Goal: Task Accomplishment & Management: Manage account settings

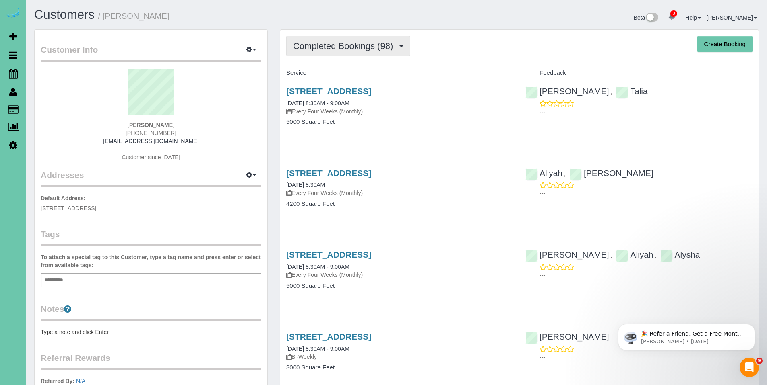
click at [343, 51] on span "Completed Bookings (98)" at bounding box center [345, 46] width 104 height 10
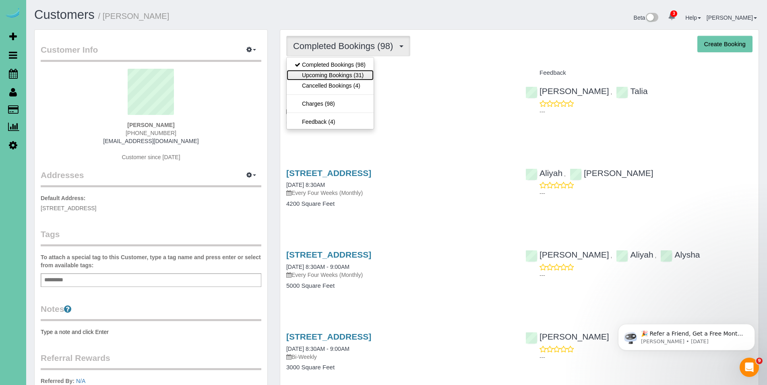
click at [337, 74] on link "Upcoming Bookings (31)" at bounding box center [329, 75] width 87 height 10
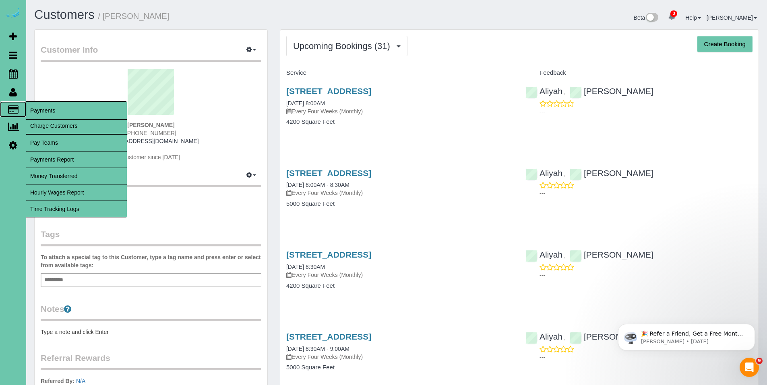
click at [13, 109] on icon at bounding box center [13, 109] width 10 height 7
click at [52, 126] on link "Charge Customers" at bounding box center [76, 126] width 101 height 16
select select
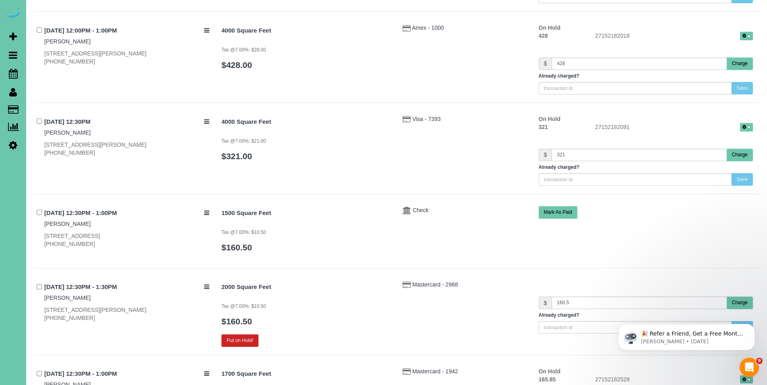
scroll to position [4393, 0]
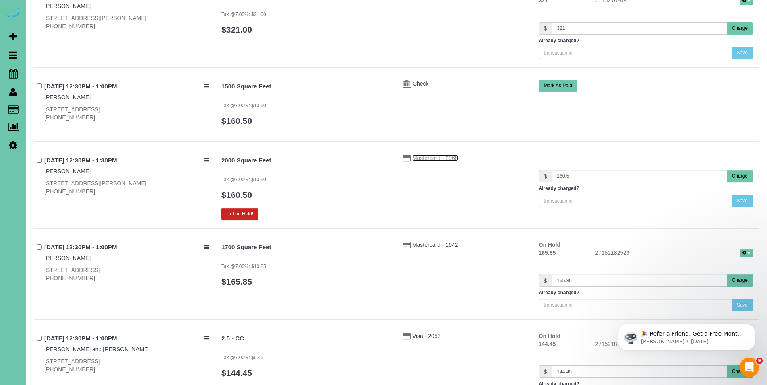
click at [421, 158] on span "Mastercard - 2968" at bounding box center [435, 158] width 46 height 6
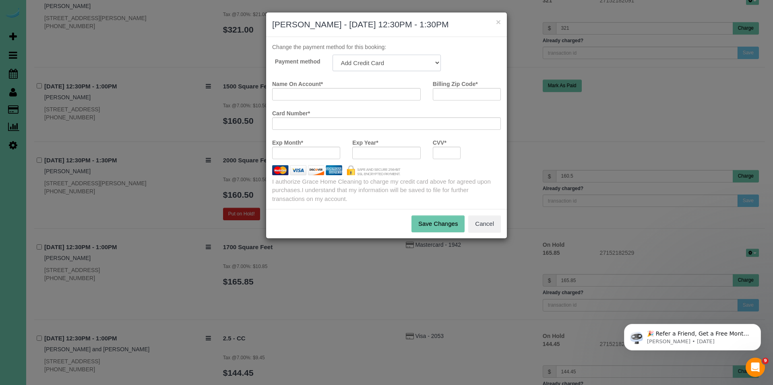
click at [418, 62] on select "Mastercard - 0823 - 03/2027 (Default) Add Credit Card ─────────────── Cash Chec…" at bounding box center [386, 63] width 108 height 16
select select "string:fspay-272946d1-663c-45af-a2f4-ca0ac9ba2da2"
click at [332, 55] on select "Mastercard - 0823 - 03/2027 (Default) Add Credit Card ─────────────── Cash Chec…" at bounding box center [386, 63] width 108 height 16
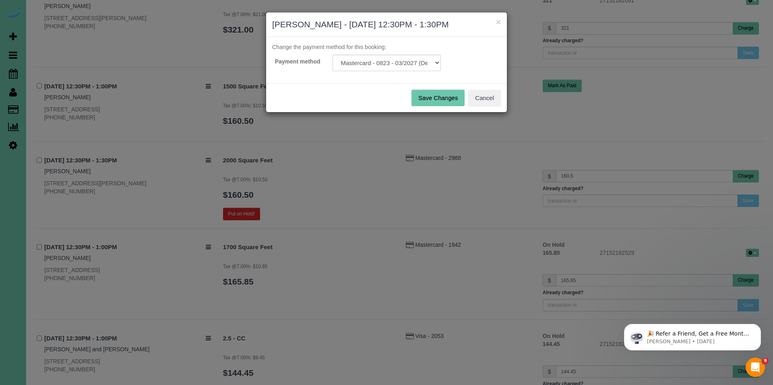
click at [437, 102] on button "Save Changes" at bounding box center [437, 98] width 53 height 17
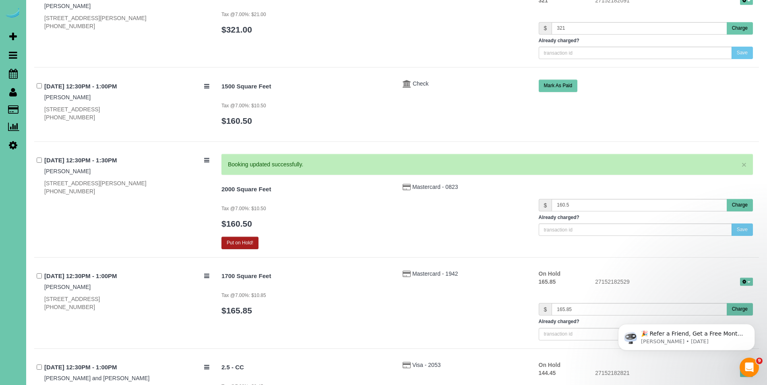
click at [238, 241] on button "Put on Hold!" at bounding box center [239, 243] width 37 height 12
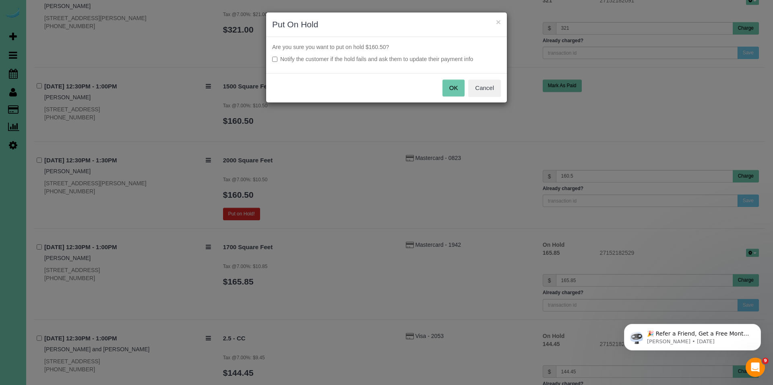
click at [450, 90] on button "OK" at bounding box center [453, 88] width 23 height 17
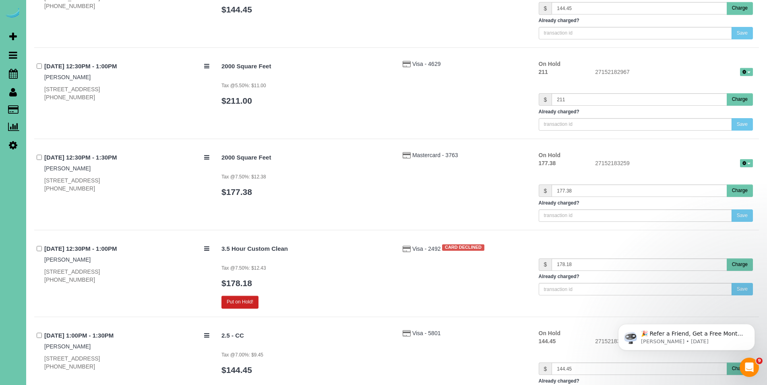
scroll to position [4763, 0]
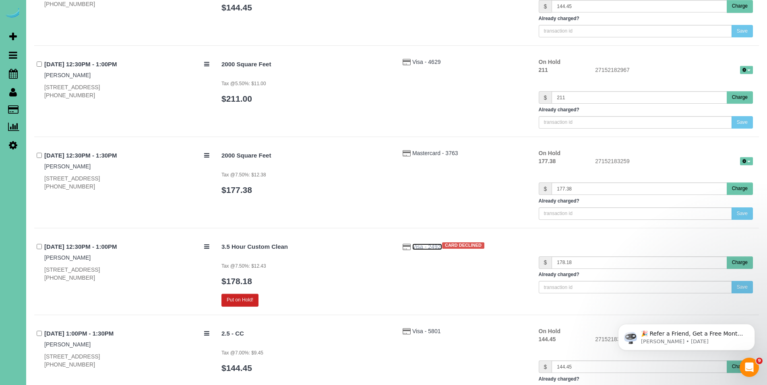
click at [418, 246] on span "Visa - 2492" at bounding box center [427, 247] width 30 height 6
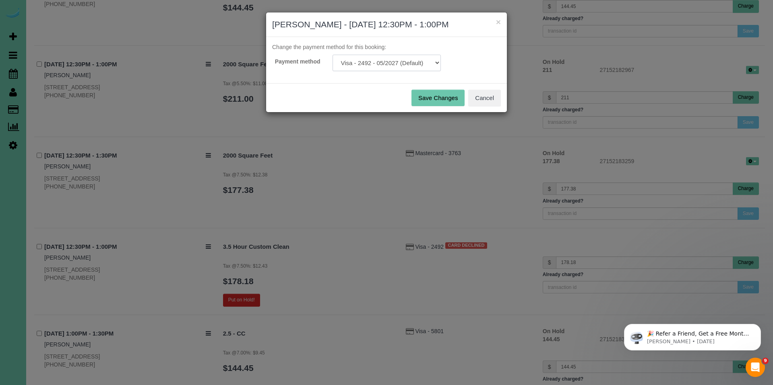
click at [411, 64] on select "Visa - 2492 - 05/2027 (Default) Add Credit Card ─────────────── Cash Check Payp…" at bounding box center [386, 63] width 108 height 16
click at [487, 105] on button "Cancel" at bounding box center [484, 98] width 33 height 17
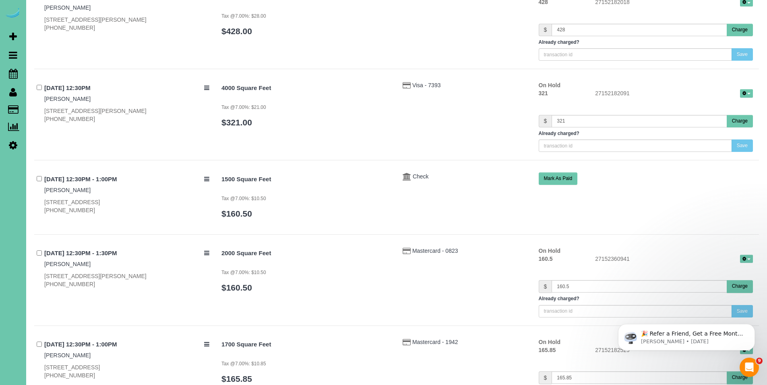
scroll to position [4300, 0]
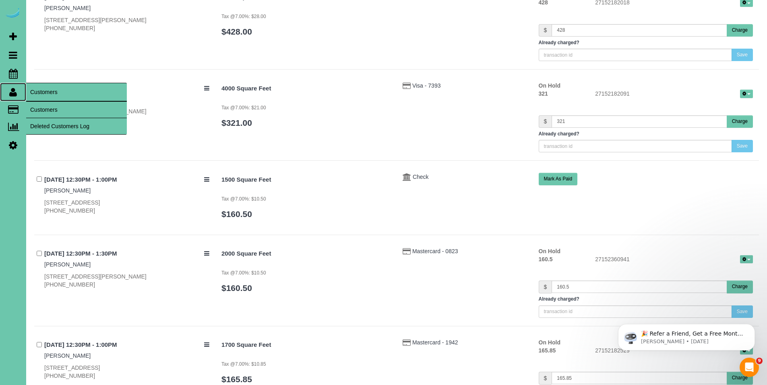
click at [17, 91] on link "Customers" at bounding box center [13, 92] width 26 height 19
click at [59, 112] on link "Customers" at bounding box center [76, 110] width 101 height 16
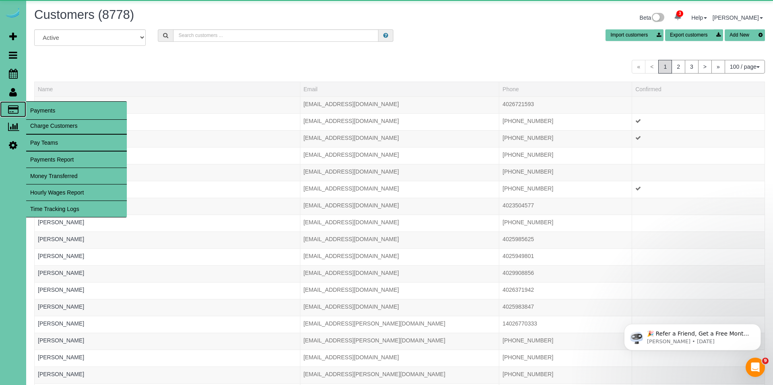
click at [18, 108] on icon at bounding box center [13, 109] width 10 height 7
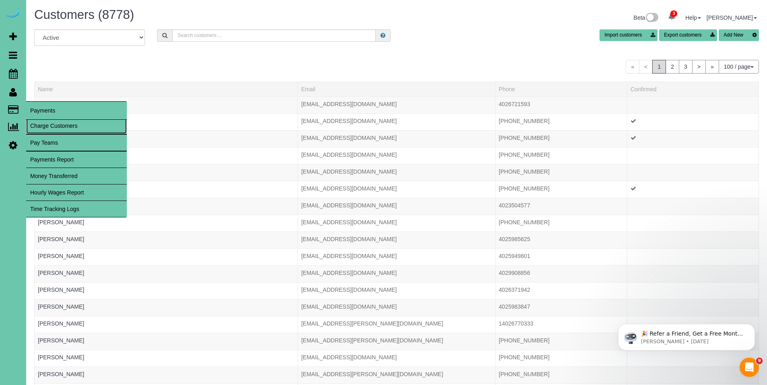
click at [45, 124] on link "Charge Customers" at bounding box center [76, 126] width 101 height 16
select select
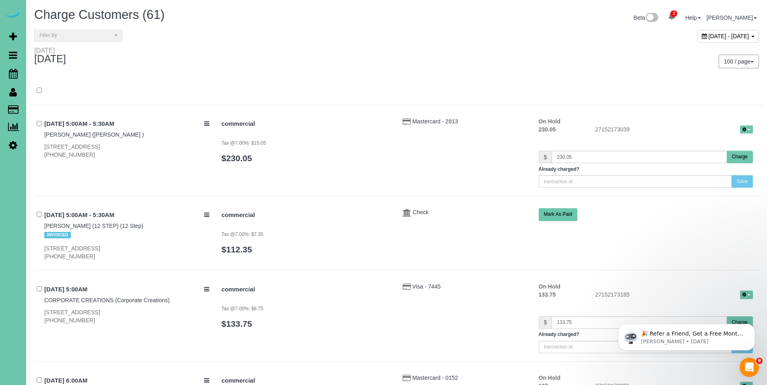
click at [701, 38] on icon at bounding box center [703, 36] width 5 height 6
type input "**********"
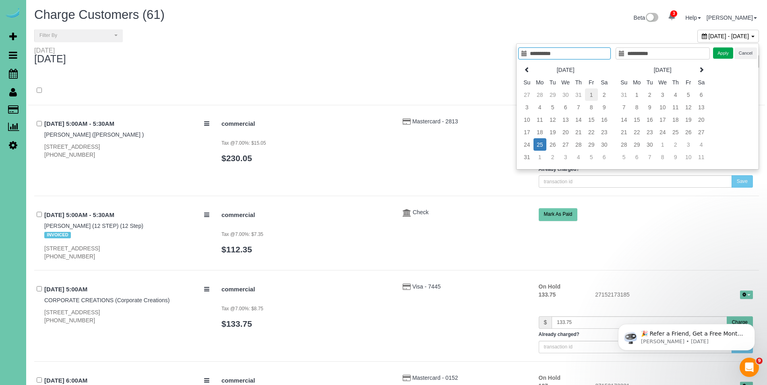
type input "**********"
click at [589, 93] on td "1" at bounding box center [591, 95] width 13 height 12
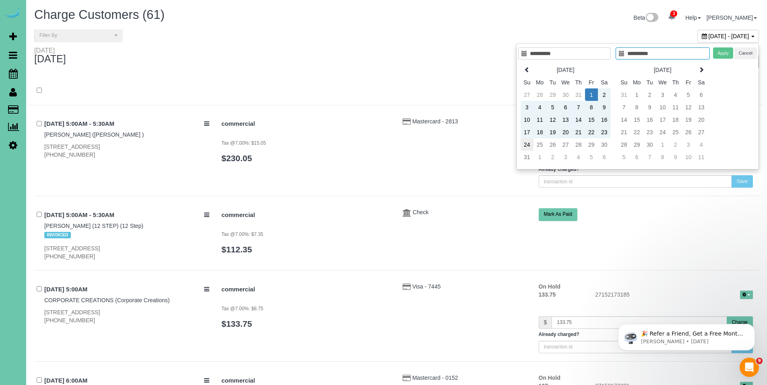
type input "**********"
click at [523, 146] on td "24" at bounding box center [526, 144] width 13 height 12
type input "**********"
click at [726, 53] on button "Apply" at bounding box center [723, 53] width 20 height 12
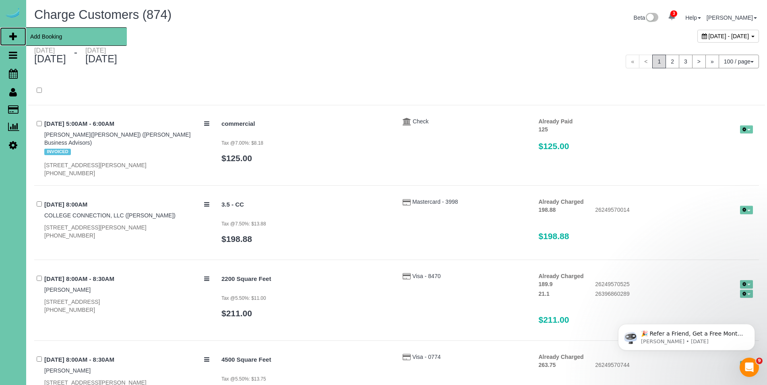
click at [68, 34] on span "Add Booking" at bounding box center [76, 36] width 101 height 19
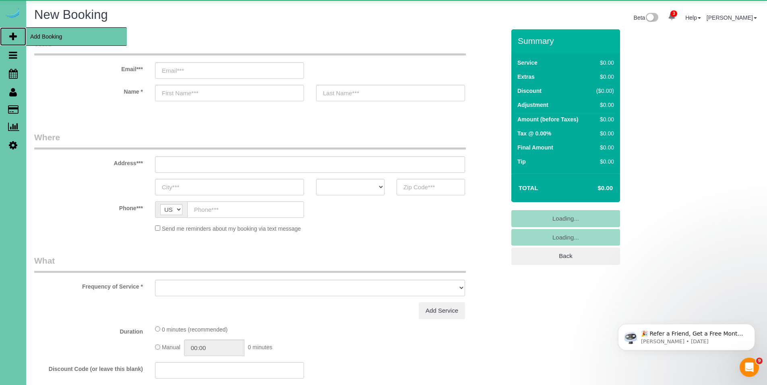
select select "object:11822"
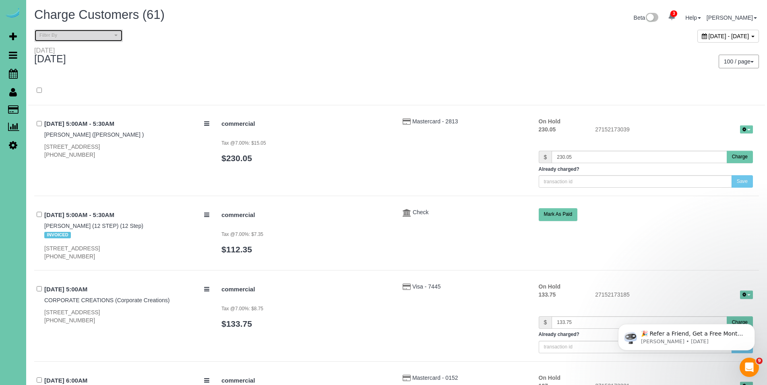
click at [80, 36] on span "Filter By" at bounding box center [75, 35] width 73 height 7
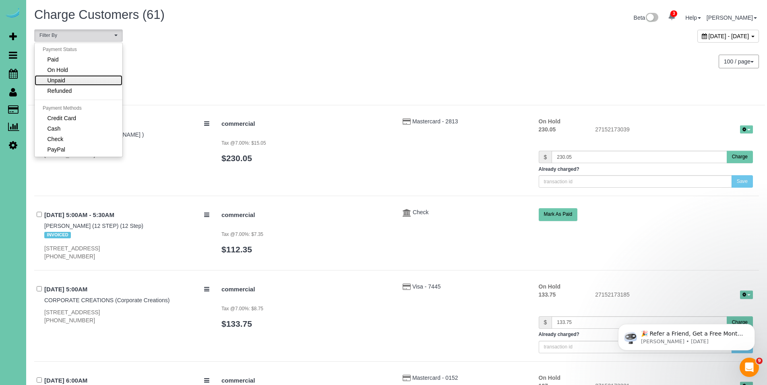
click at [73, 76] on link "Unpaid" at bounding box center [79, 80] width 88 height 10
select select "******"
click at [701, 37] on icon at bounding box center [703, 36] width 5 height 6
type input "**********"
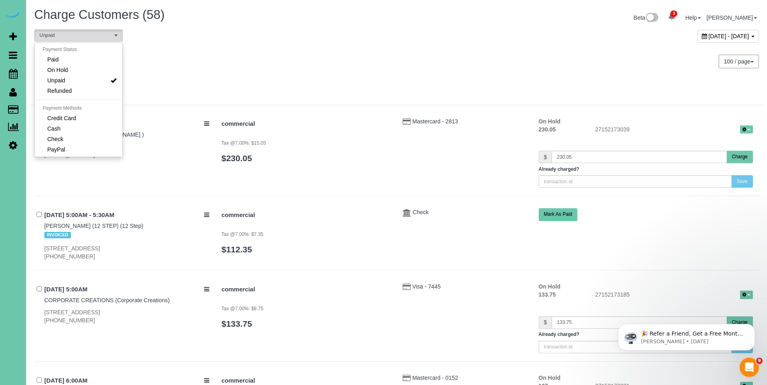
type input "**********"
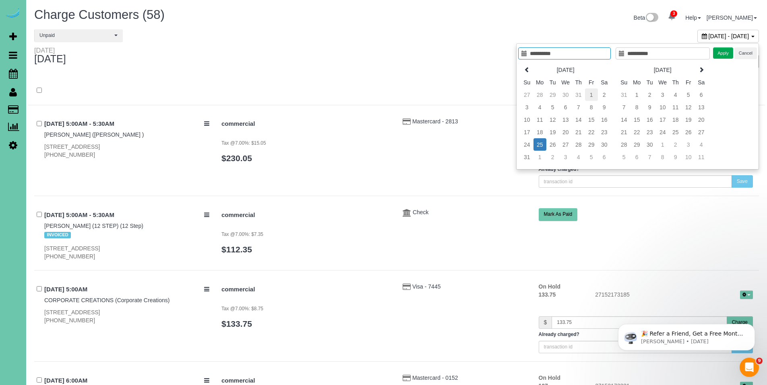
type input "**********"
click at [589, 95] on td "1" at bounding box center [591, 95] width 13 height 12
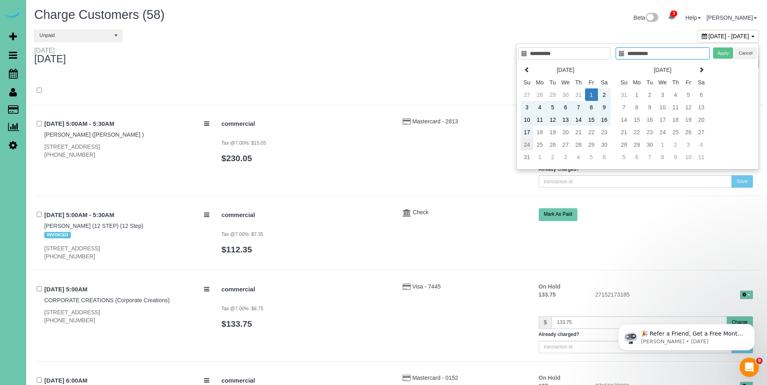
type input "**********"
click at [528, 141] on td "24" at bounding box center [526, 144] width 13 height 12
type input "**********"
click at [726, 53] on button "Apply" at bounding box center [723, 53] width 20 height 12
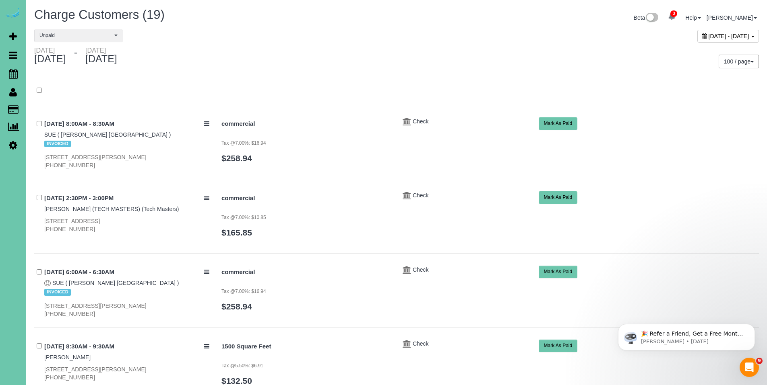
click at [487, 79] on div at bounding box center [396, 90] width 736 height 29
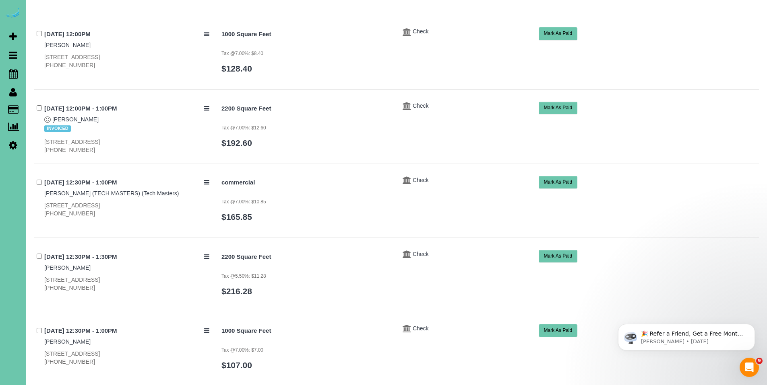
scroll to position [489, 0]
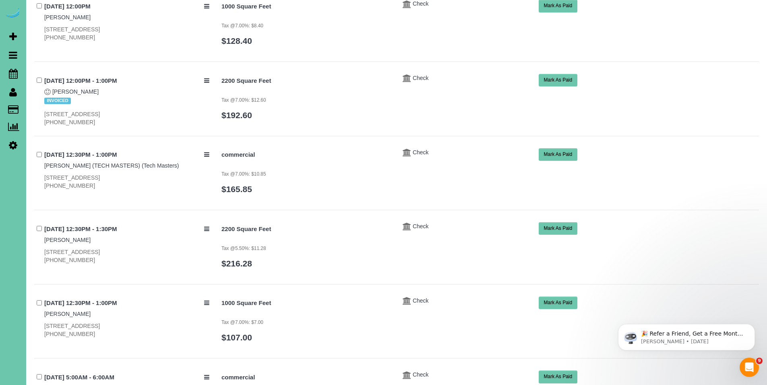
click at [551, 229] on button "Mark As Paid" at bounding box center [557, 229] width 39 height 12
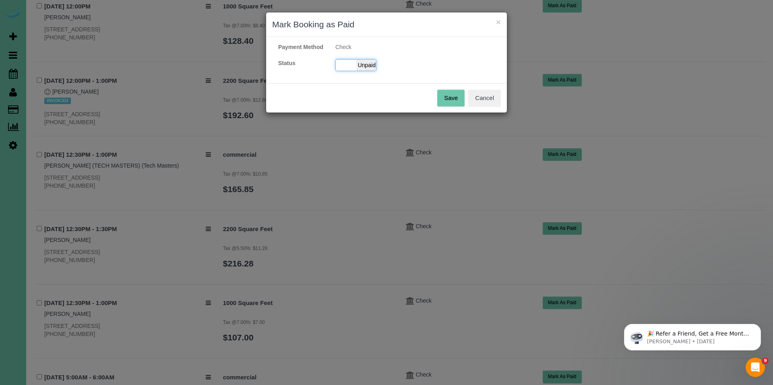
click at [369, 71] on span "Unpaid" at bounding box center [366, 65] width 20 height 11
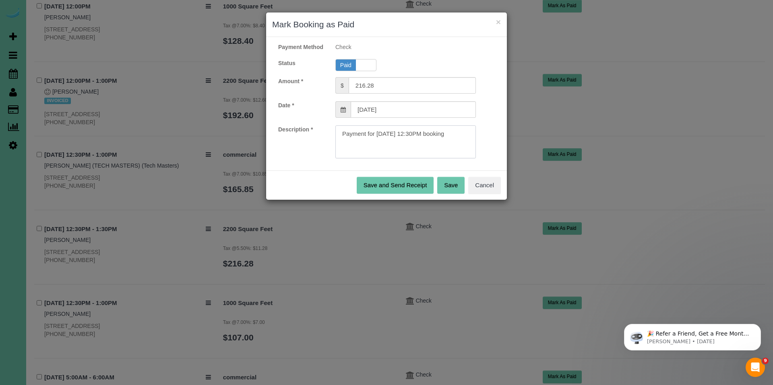
click at [472, 137] on textarea at bounding box center [405, 142] width 140 height 33
click at [471, 139] on textarea at bounding box center [405, 142] width 140 height 33
type textarea "Payment for [DATE] 12:30PM booking. Ck#4657 for $216.28."
click at [453, 192] on button "Save" at bounding box center [450, 185] width 27 height 17
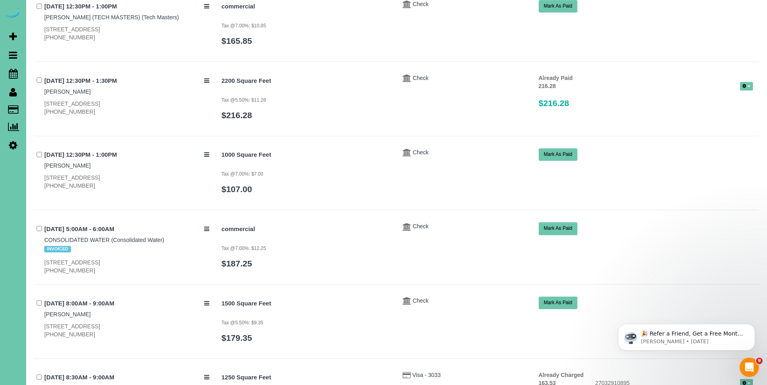
scroll to position [645, 0]
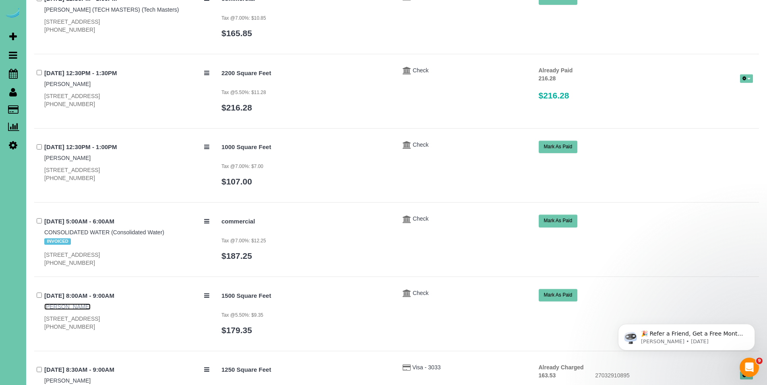
click at [68, 306] on link "[PERSON_NAME]" at bounding box center [67, 307] width 46 height 6
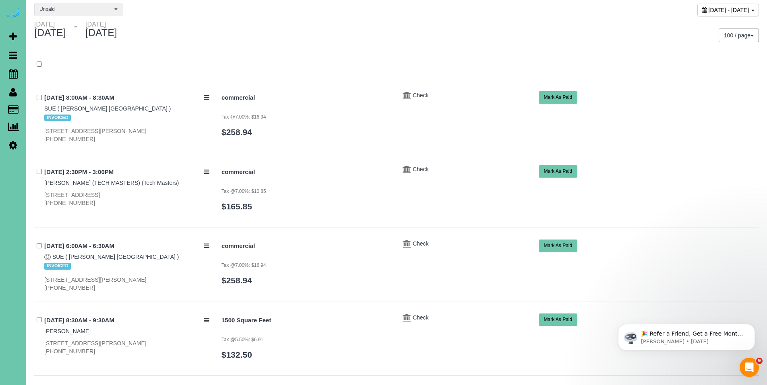
scroll to position [0, 0]
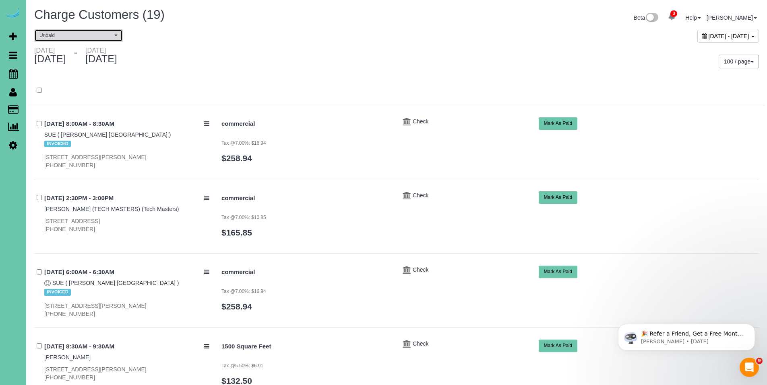
click at [79, 37] on span "Unpaid" at bounding box center [75, 35] width 73 height 7
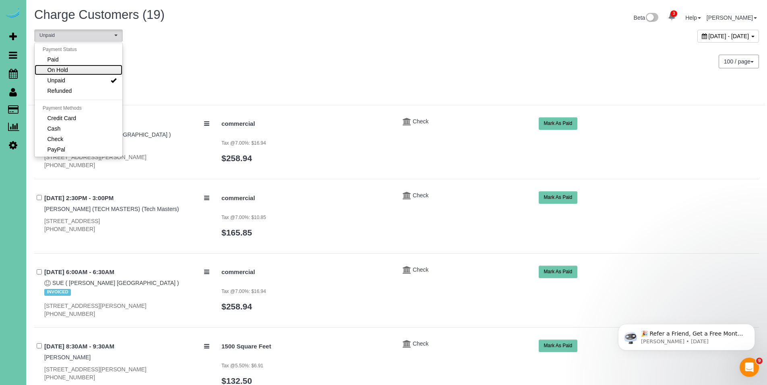
click at [77, 71] on link "On Hold" at bounding box center [79, 70] width 88 height 10
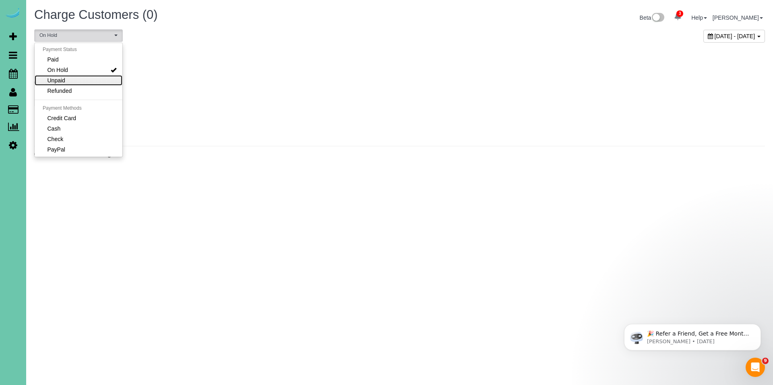
click at [75, 79] on link "Unpaid" at bounding box center [79, 80] width 88 height 10
select select "******"
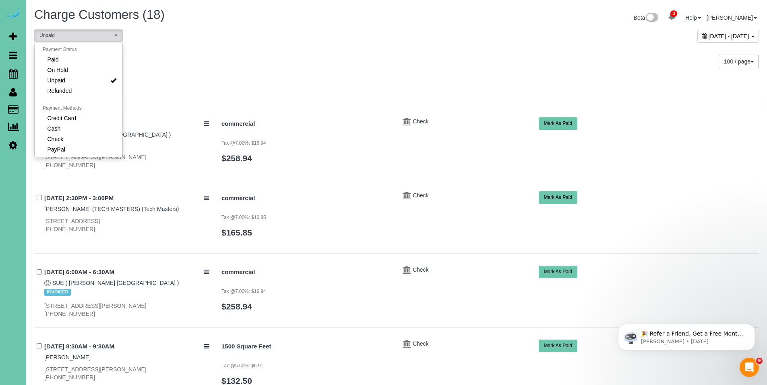
click at [386, 69] on div "[DATE] - [DATE] 100 / page 10 / page 20 / page 30 / page 40 / page 50 / page 10…" at bounding box center [396, 62] width 736 height 30
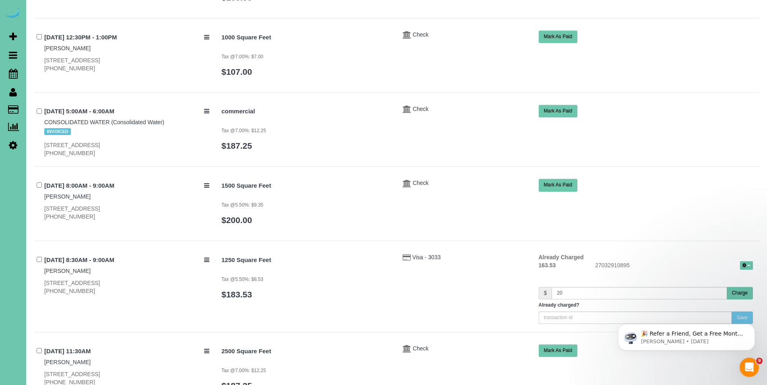
scroll to position [682, 0]
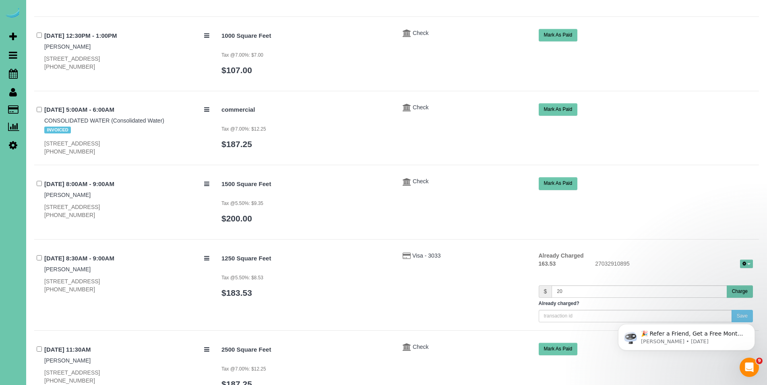
click at [554, 111] on button "Mark As Paid" at bounding box center [557, 109] width 39 height 12
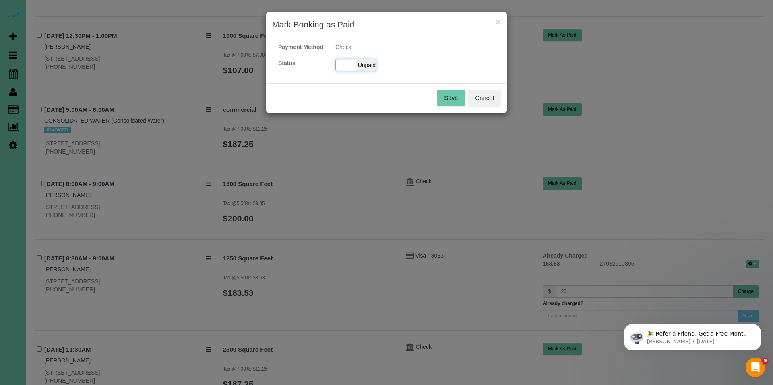
click at [375, 71] on span "Unpaid" at bounding box center [366, 65] width 20 height 11
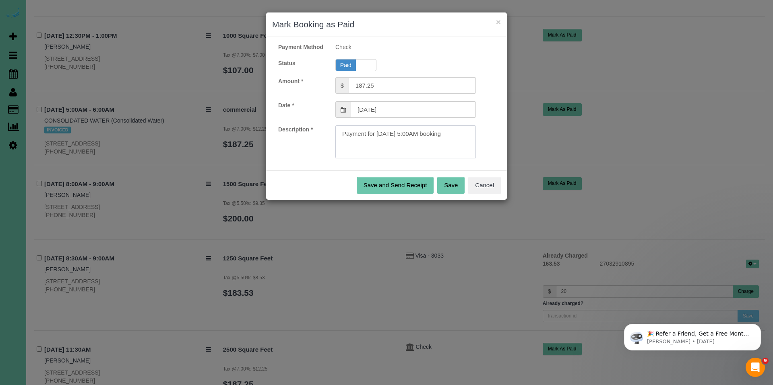
click at [474, 142] on textarea at bounding box center [405, 142] width 140 height 33
paste textarea "Invoice#3973, Ck#41362 for $1000.90."
type textarea "Payment for [DATE] 5:00AM booking. Invoice#3973, Ck#41362 for $1000.90."
click at [454, 194] on button "Save" at bounding box center [450, 185] width 27 height 17
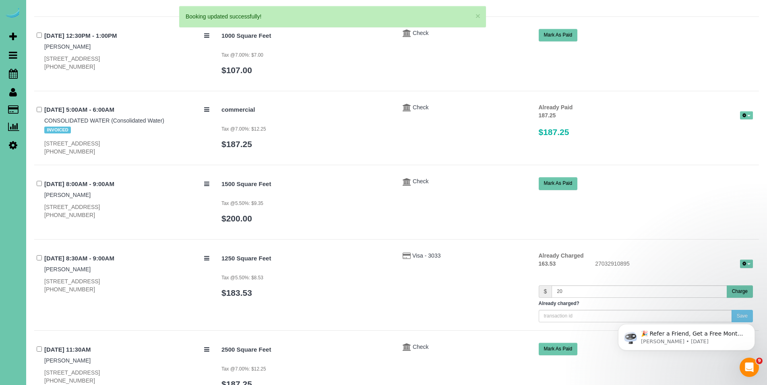
click at [558, 185] on button "Mark As Paid" at bounding box center [557, 183] width 39 height 12
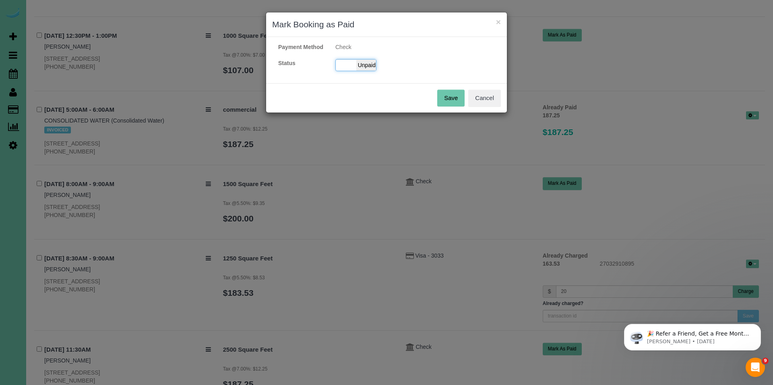
click at [367, 71] on span "Unpaid" at bounding box center [366, 65] width 20 height 11
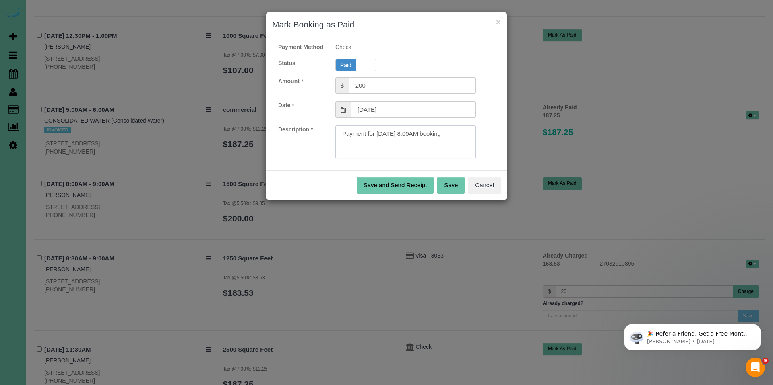
click at [465, 144] on textarea at bounding box center [405, 142] width 140 height 33
type textarea "Payment for [DATE] 8:00AM booking. Ck#5795 for $200.00."
click at [449, 194] on button "Save" at bounding box center [450, 185] width 27 height 17
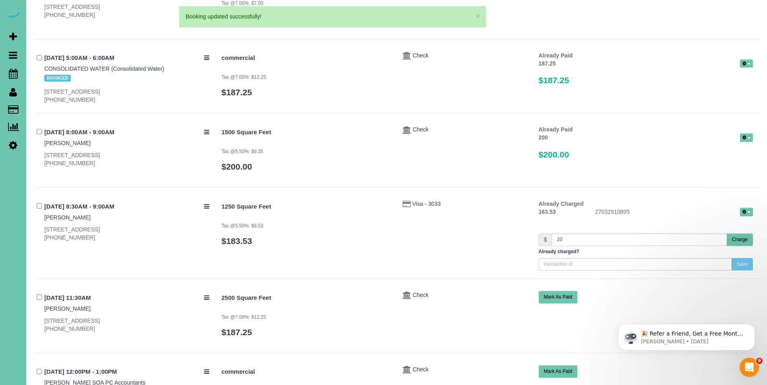
scroll to position [740, 0]
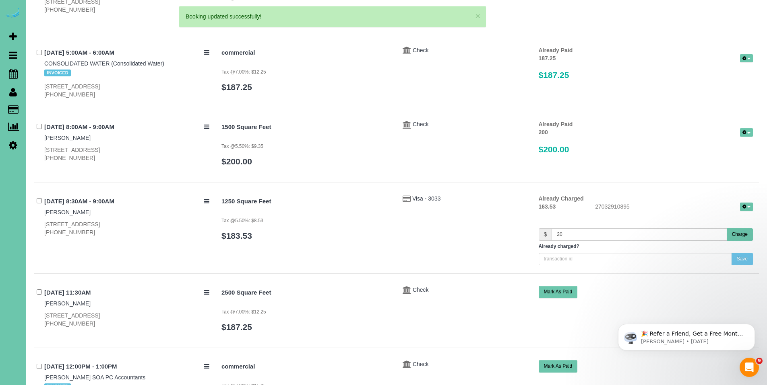
click at [733, 237] on button "Charge" at bounding box center [739, 235] width 26 height 12
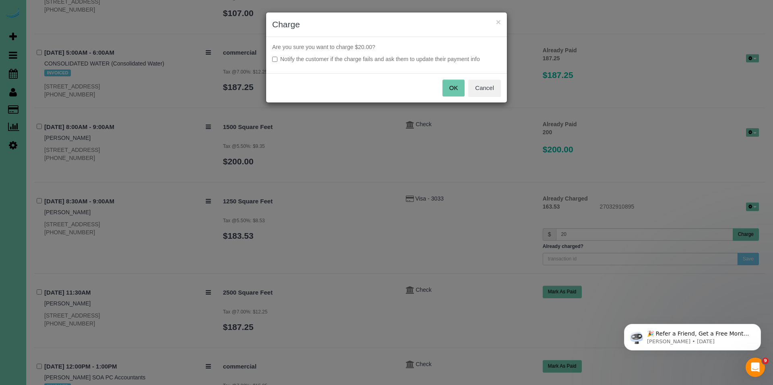
click at [454, 88] on button "OK" at bounding box center [453, 88] width 23 height 17
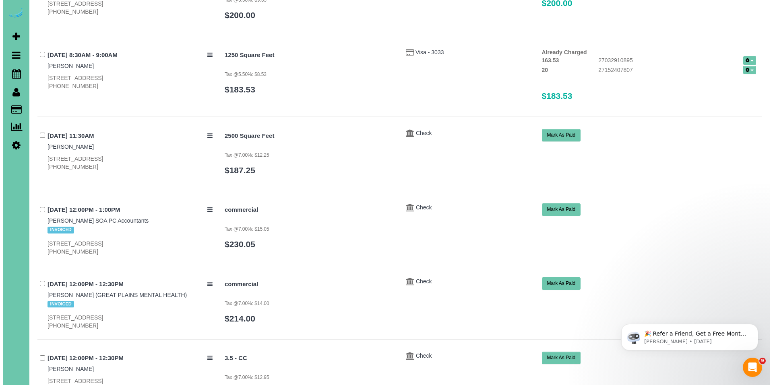
scroll to position [888, 0]
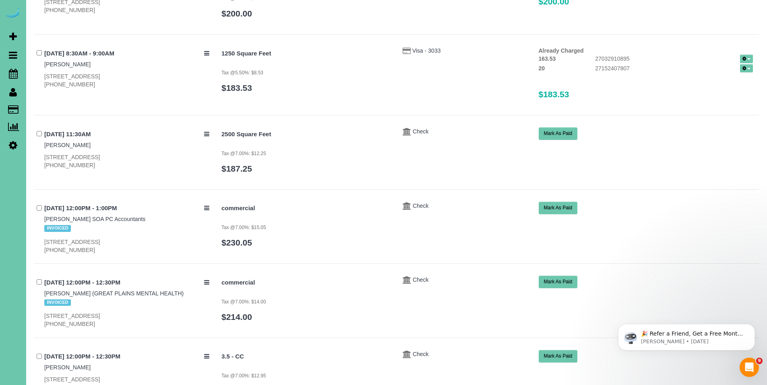
click at [559, 207] on button "Mark As Paid" at bounding box center [557, 208] width 39 height 12
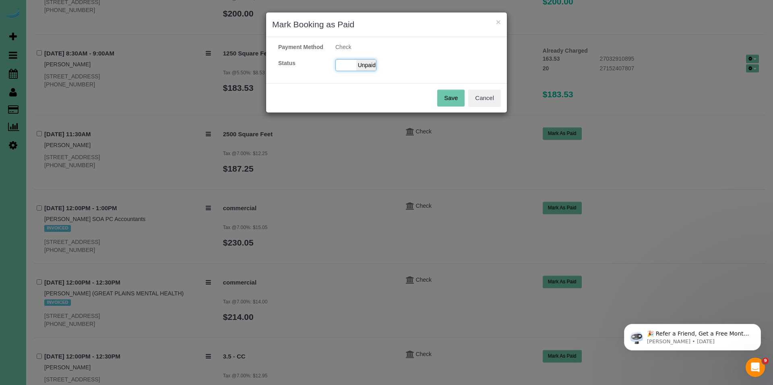
click at [369, 71] on span "Unpaid" at bounding box center [366, 65] width 20 height 11
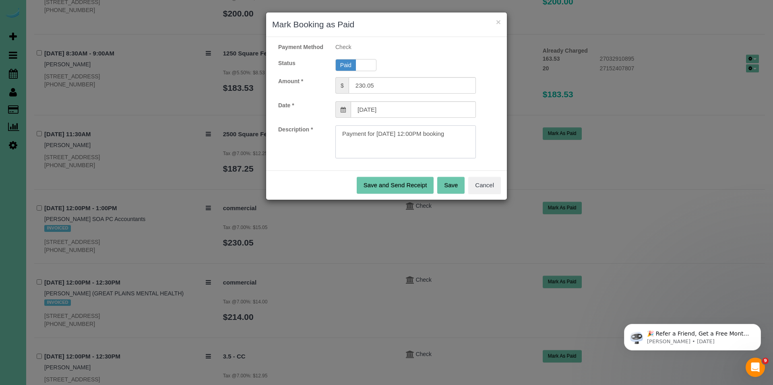
click at [470, 146] on textarea at bounding box center [405, 142] width 140 height 33
paste textarea "Invoice#3969, Ck#16473 for $1150.25."
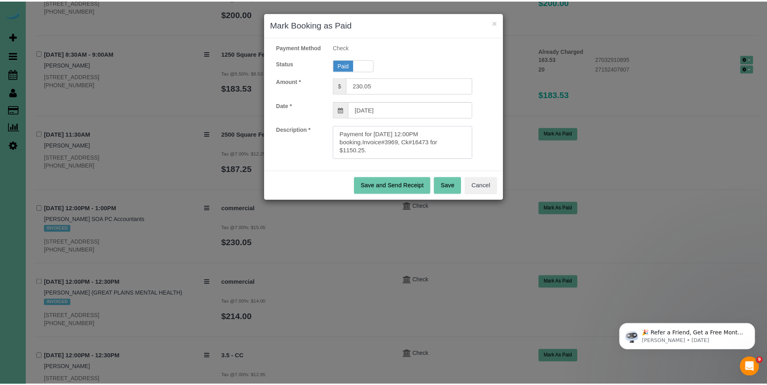
scroll to position [3, 0]
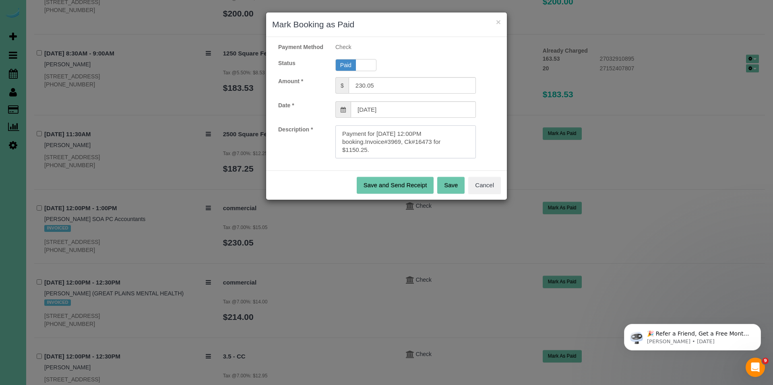
type textarea "Payment for [DATE] 12:00PM booking.Invoice#3969, Ck#16473 for $1150.25."
click at [446, 191] on button "Save" at bounding box center [450, 185] width 27 height 17
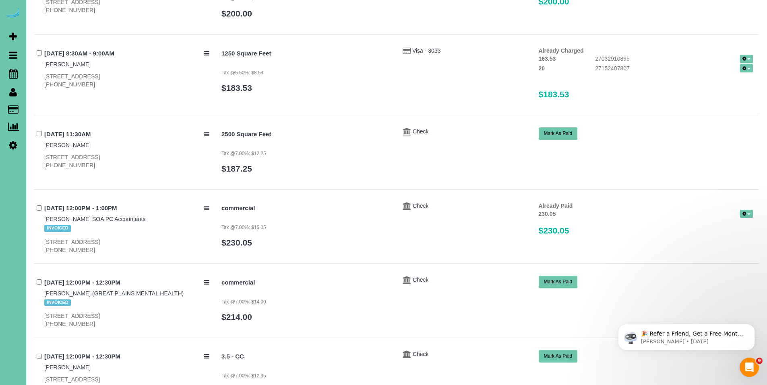
click at [555, 285] on button "Mark As Paid" at bounding box center [557, 282] width 39 height 12
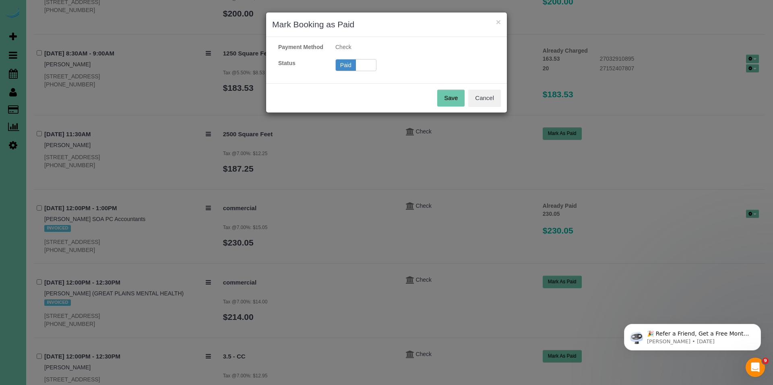
click at [366, 71] on span "Unpaid" at bounding box center [366, 65] width 20 height 11
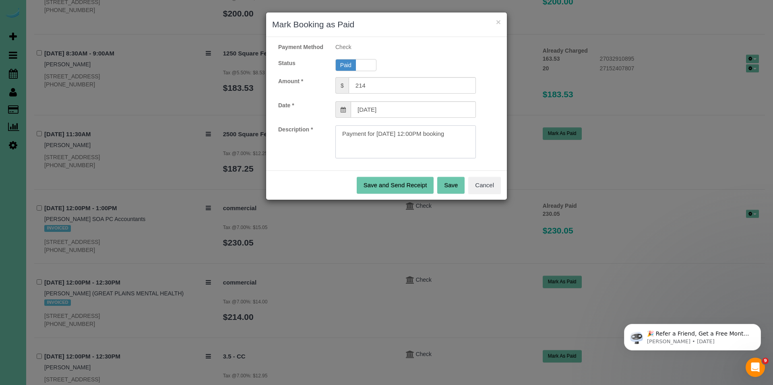
click at [458, 146] on textarea at bounding box center [405, 142] width 140 height 33
paste textarea "nvoice#3971, online for $1070.00."
click at [365, 150] on textarea at bounding box center [405, 142] width 140 height 33
type textarea "Payment for [DATE] 12:00PM booking. Invoice#3971, online for $1070.00."
click at [456, 194] on button "Save" at bounding box center [450, 185] width 27 height 17
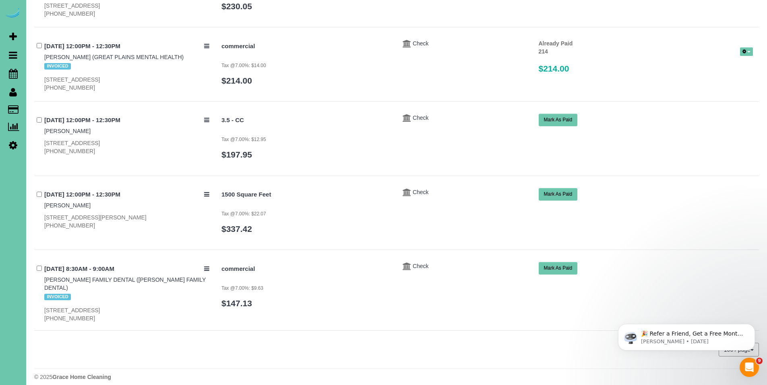
scroll to position [1125, 0]
click at [557, 268] on button "Mark As Paid" at bounding box center [557, 267] width 39 height 12
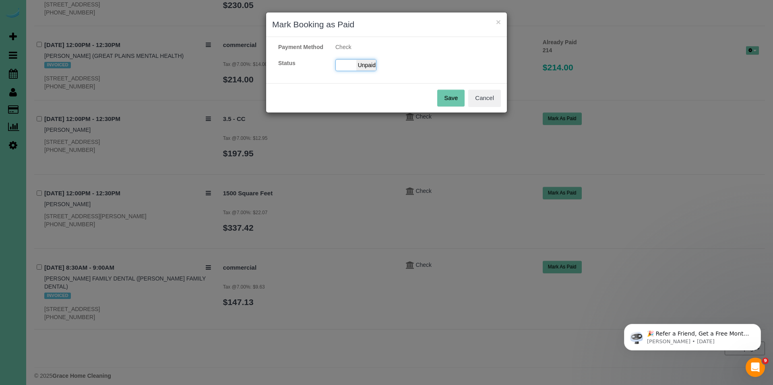
click at [367, 71] on span "Unpaid" at bounding box center [366, 65] width 20 height 11
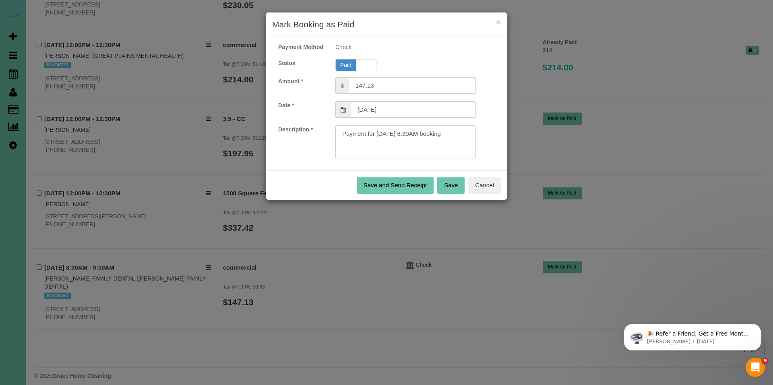
click at [461, 147] on textarea at bounding box center [405, 142] width 140 height 33
paste textarea "Invoice#3970, Online for $735.65."
type textarea "Payment for [DATE] 8:30AM booking. Invoice#3970, Online for $735.65."
click at [456, 194] on button "Save" at bounding box center [450, 185] width 27 height 17
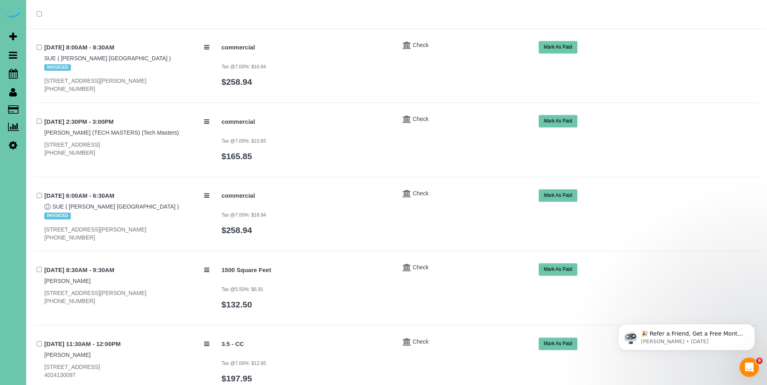
scroll to position [0, 0]
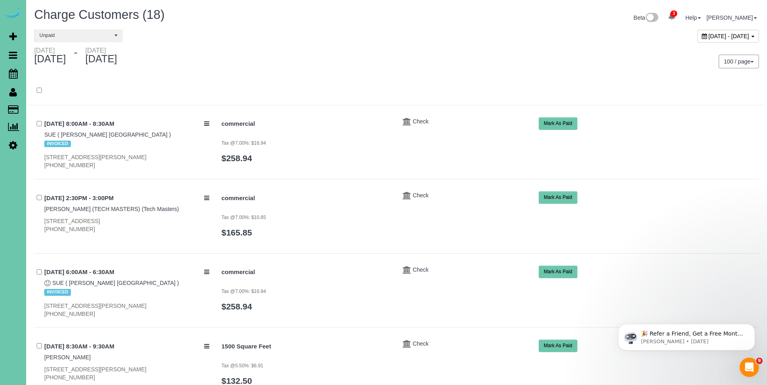
click at [701, 37] on icon at bounding box center [703, 36] width 5 height 6
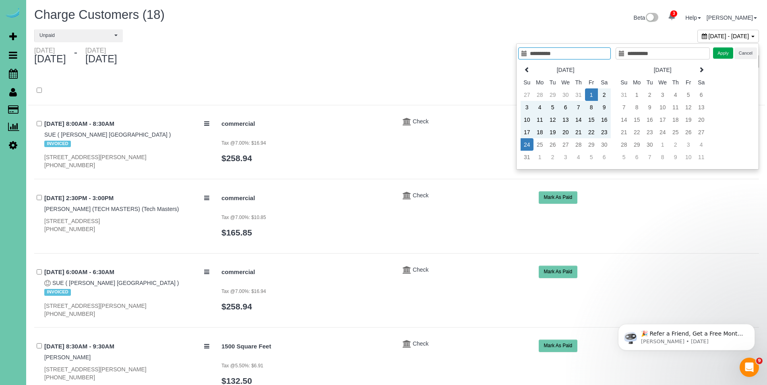
type input "**********"
click at [591, 95] on td "1" at bounding box center [591, 95] width 13 height 12
type input "**********"
click at [523, 144] on td "24" at bounding box center [526, 144] width 13 height 12
type input "**********"
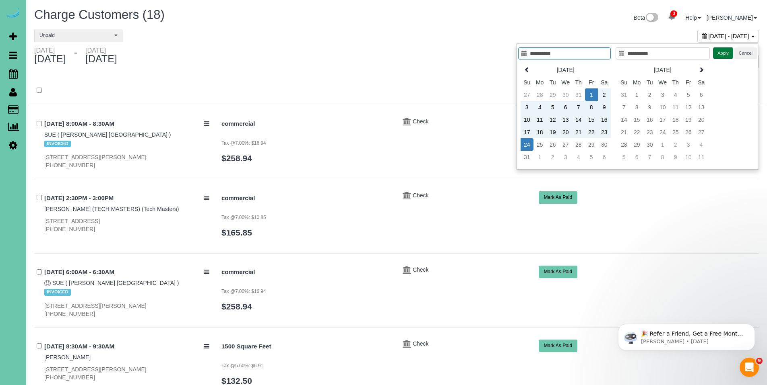
click at [721, 56] on button "Apply" at bounding box center [723, 53] width 20 height 12
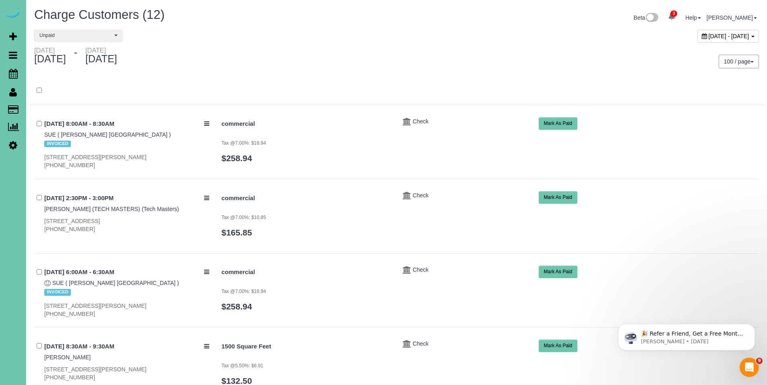
click at [344, 51] on div "[DATE] - [DATE]" at bounding box center [212, 57] width 368 height 21
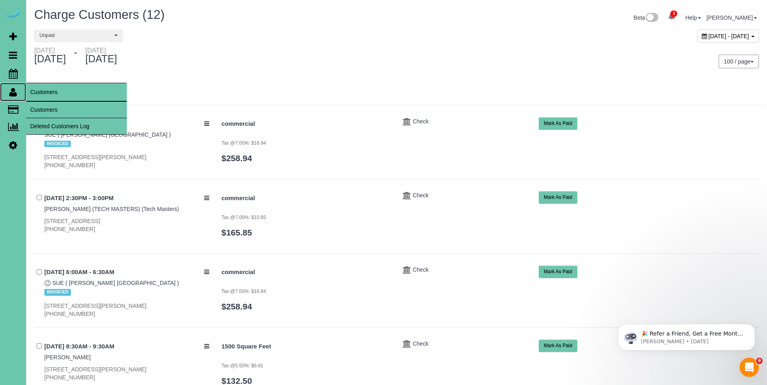
click at [13, 93] on icon at bounding box center [13, 92] width 8 height 10
click at [47, 107] on link "Customers" at bounding box center [76, 110] width 101 height 16
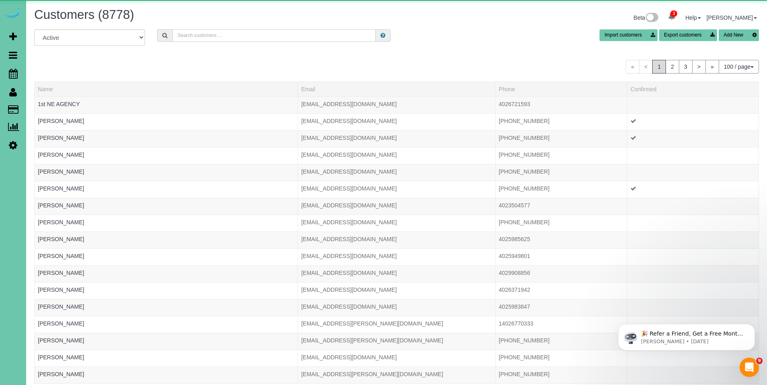
click at [342, 39] on input "text" at bounding box center [273, 35] width 203 height 12
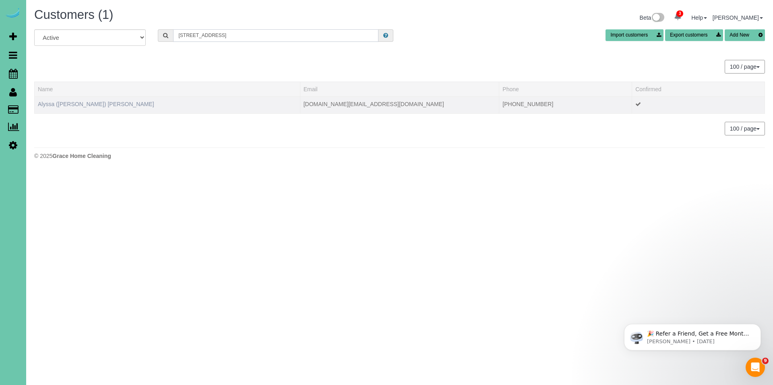
type input "[STREET_ADDRESS]"
click at [103, 106] on link "Alyssa ([PERSON_NAME]) [PERSON_NAME]" at bounding box center [96, 104] width 116 height 6
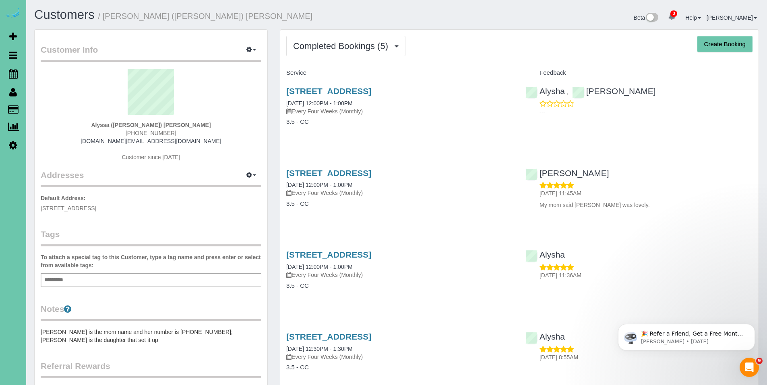
click at [336, 60] on div "Completed Bookings (5) Completed Bookings (5) Upcoming Bookings (15) Cancelled …" at bounding box center [519, 263] width 478 height 466
click at [337, 47] on span "Completed Bookings (5)" at bounding box center [342, 46] width 99 height 10
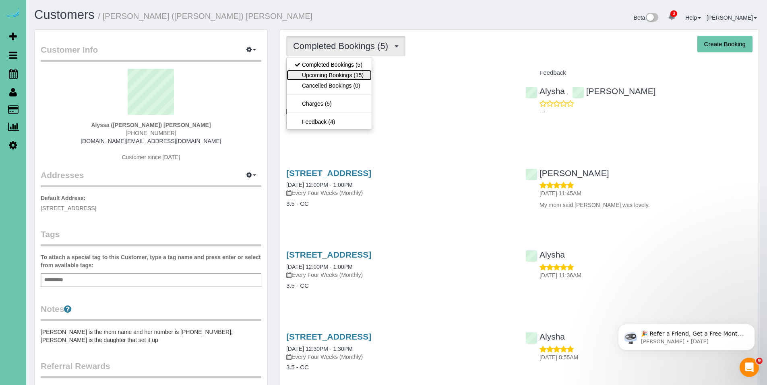
click at [332, 71] on link "Upcoming Bookings (15)" at bounding box center [328, 75] width 85 height 10
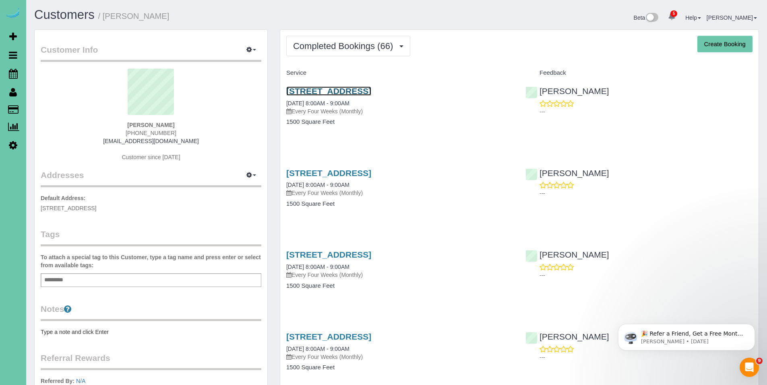
click at [339, 91] on link "[STREET_ADDRESS]" at bounding box center [328, 91] width 85 height 9
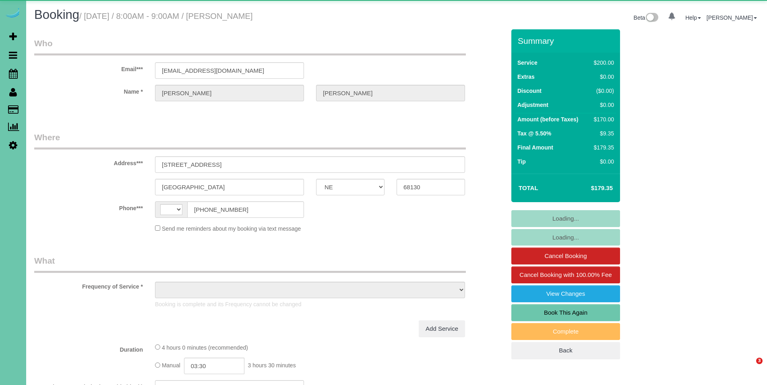
select select "NE"
select select "string:[GEOGRAPHIC_DATA]"
select select "object:894"
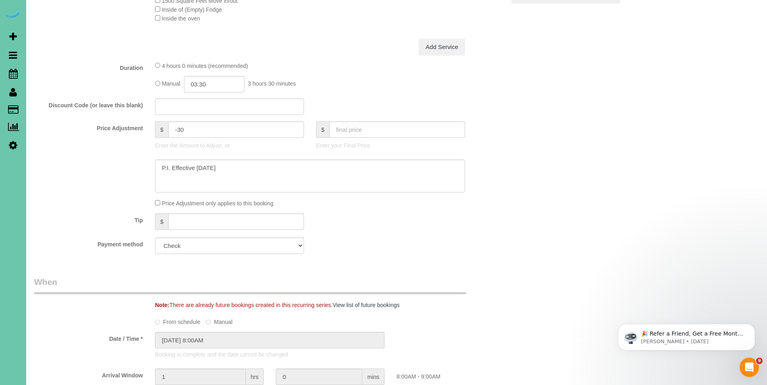
scroll to position [359, 0]
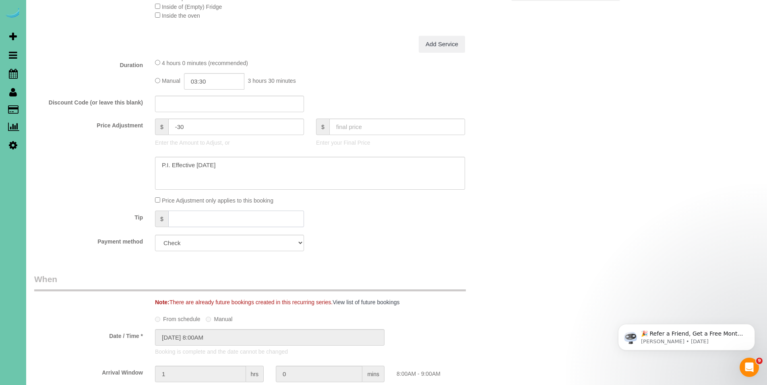
click at [264, 214] on input "text" at bounding box center [236, 219] width 136 height 16
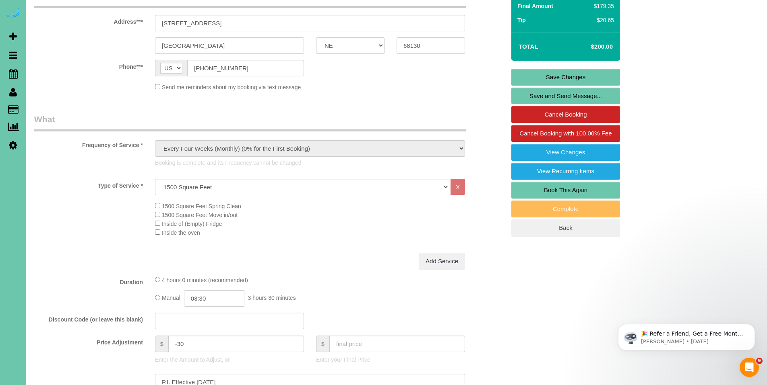
scroll to position [132, 0]
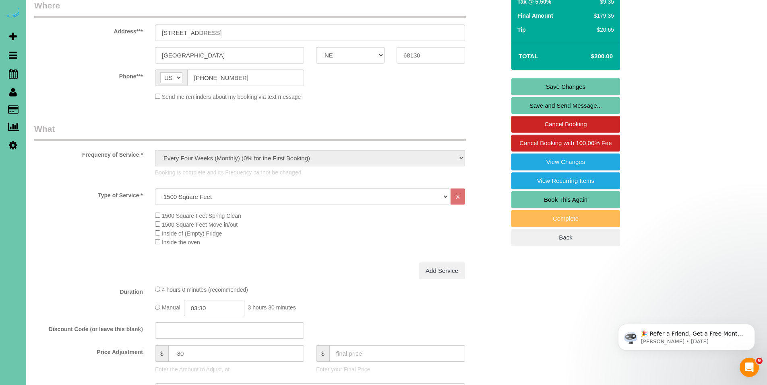
type input "20.65"
click at [575, 84] on link "Save Changes" at bounding box center [565, 86] width 109 height 17
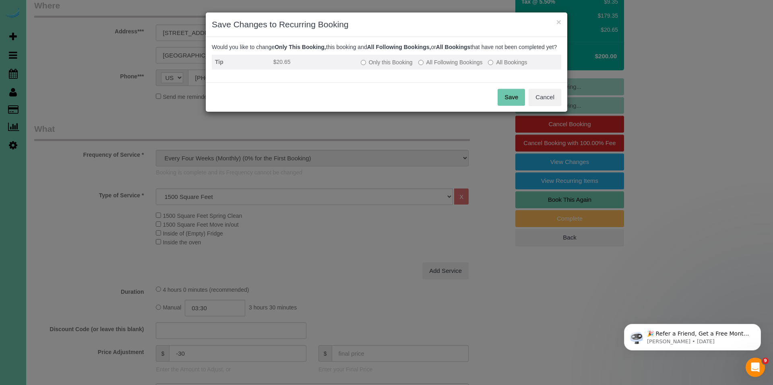
click at [359, 70] on td "Only this Booking All Following Bookings All Bookings" at bounding box center [459, 62] width 204 height 15
click at [367, 66] on label "Only this Booking" at bounding box center [387, 62] width 52 height 8
click at [511, 99] on button "Save" at bounding box center [510, 97] width 27 height 17
